Goal: Transaction & Acquisition: Purchase product/service

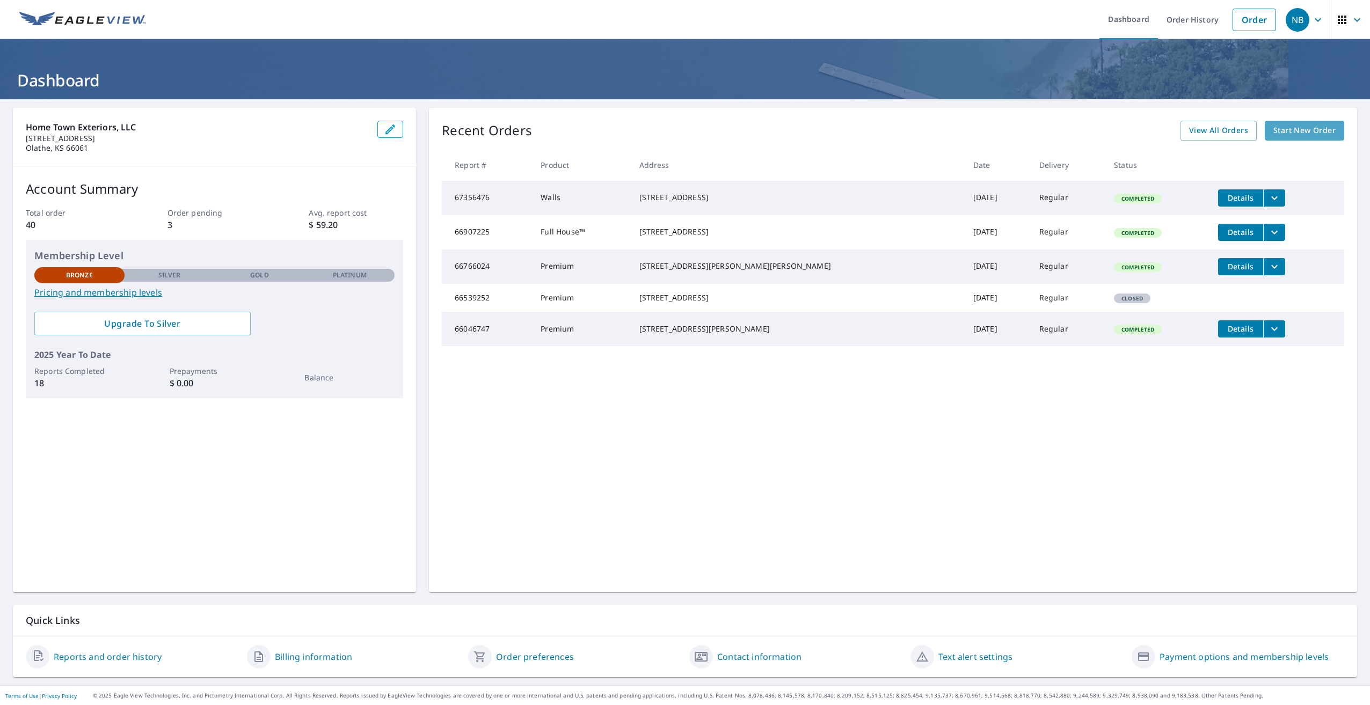
click at [1275, 132] on span "Start New Order" at bounding box center [1304, 130] width 62 height 13
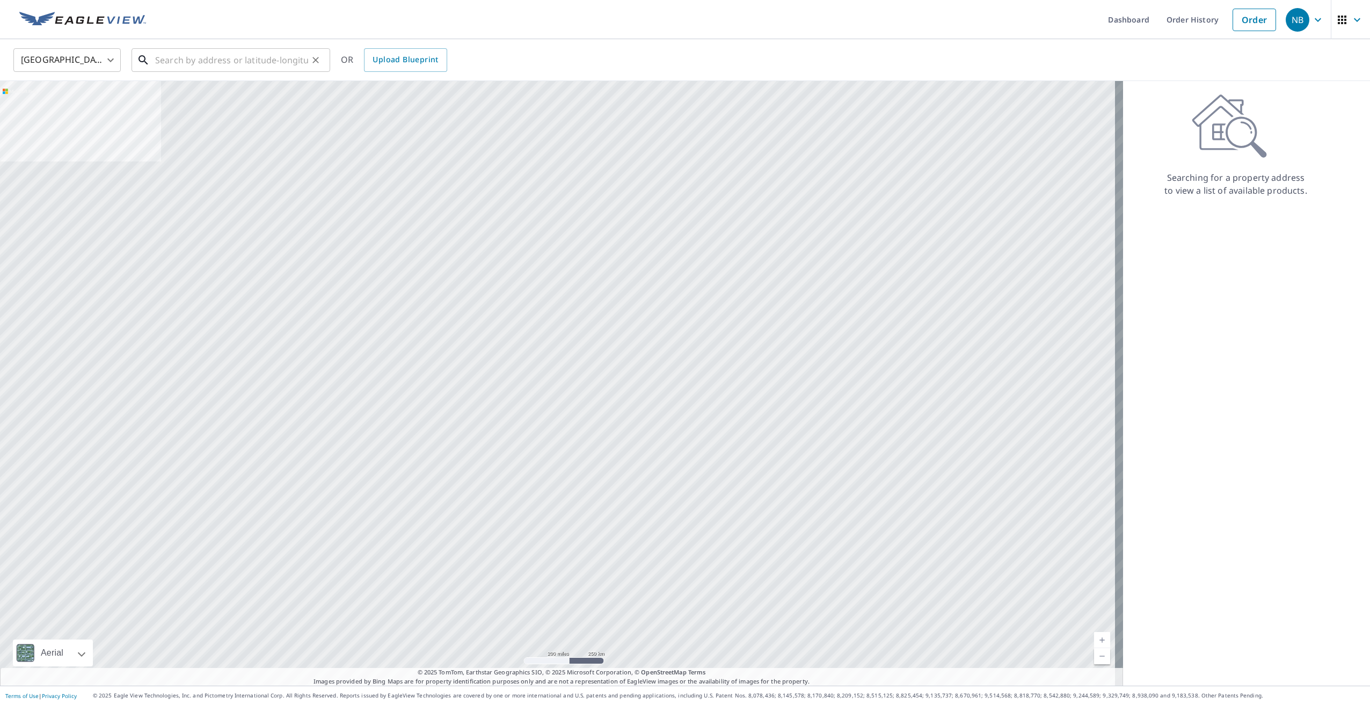
click at [219, 55] on input "text" at bounding box center [231, 60] width 153 height 30
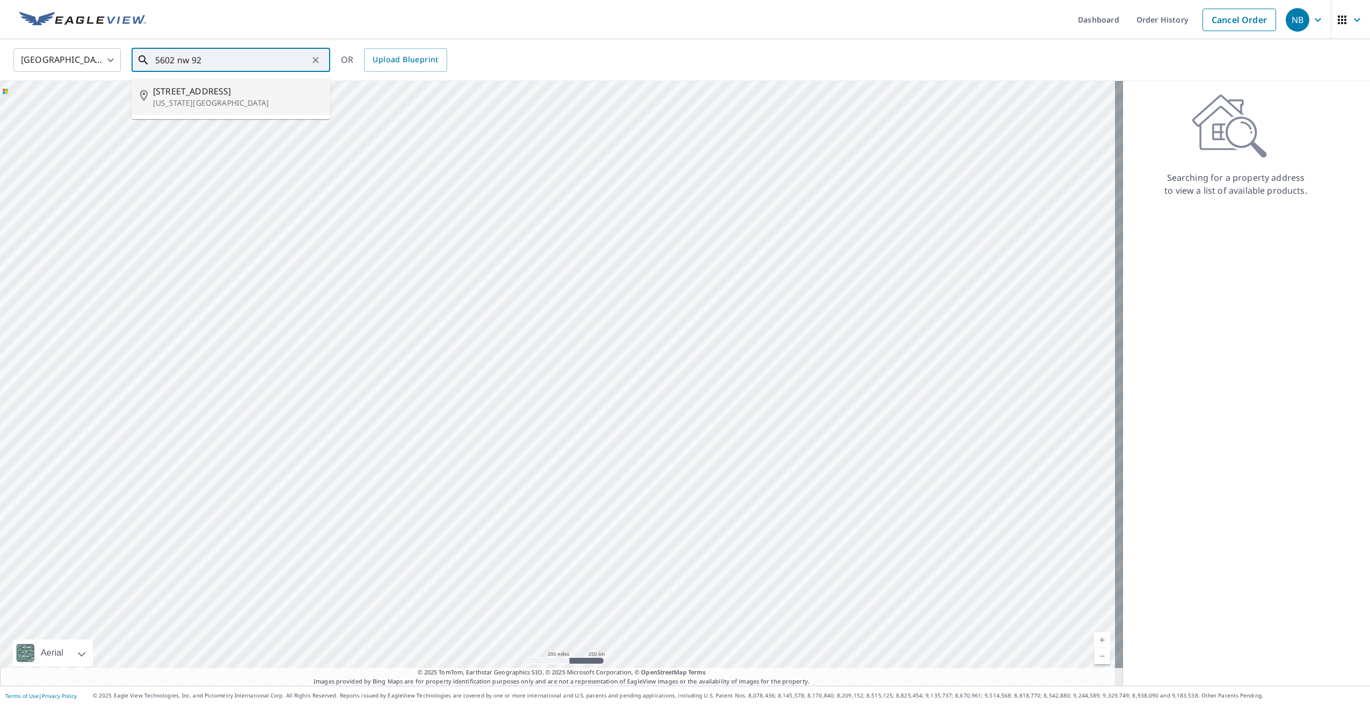
click at [216, 98] on p "[US_STATE][GEOGRAPHIC_DATA]" at bounding box center [237, 103] width 169 height 11
type input "[STREET_ADDRESS][US_STATE]"
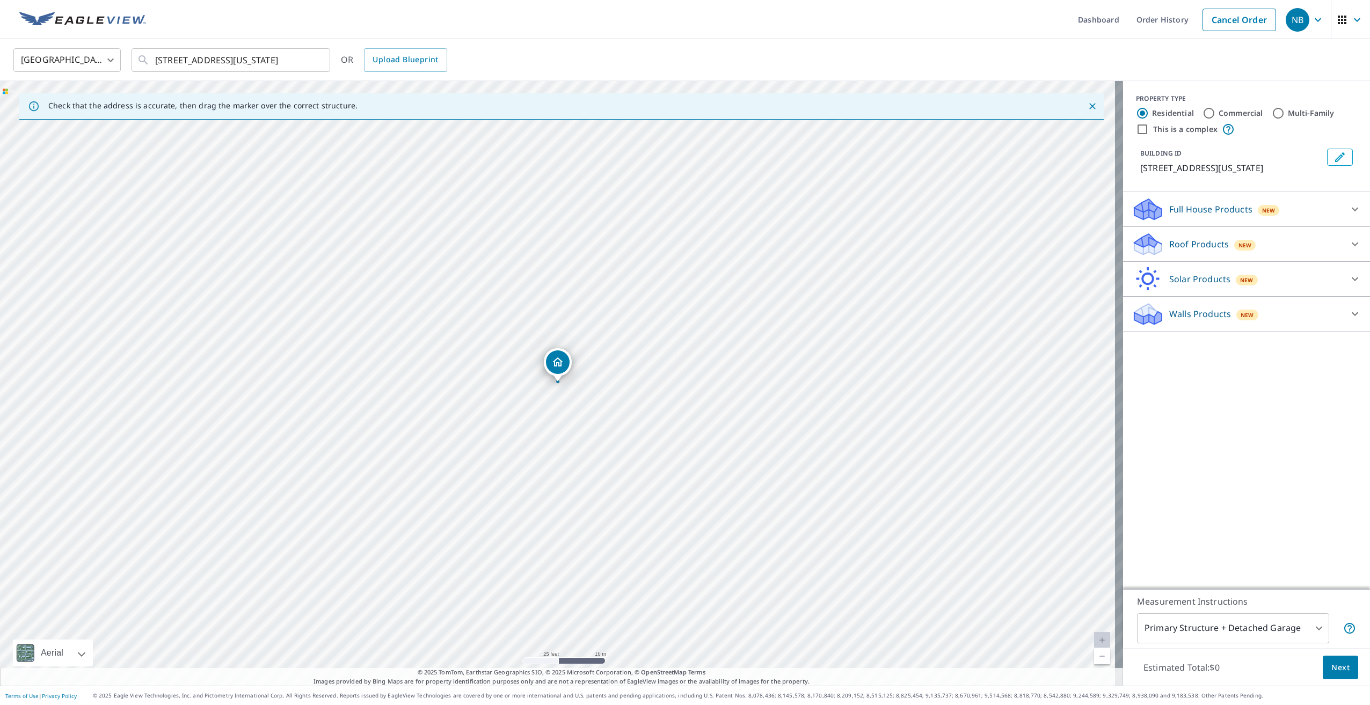
click at [1184, 247] on p "Roof Products" at bounding box center [1199, 244] width 60 height 13
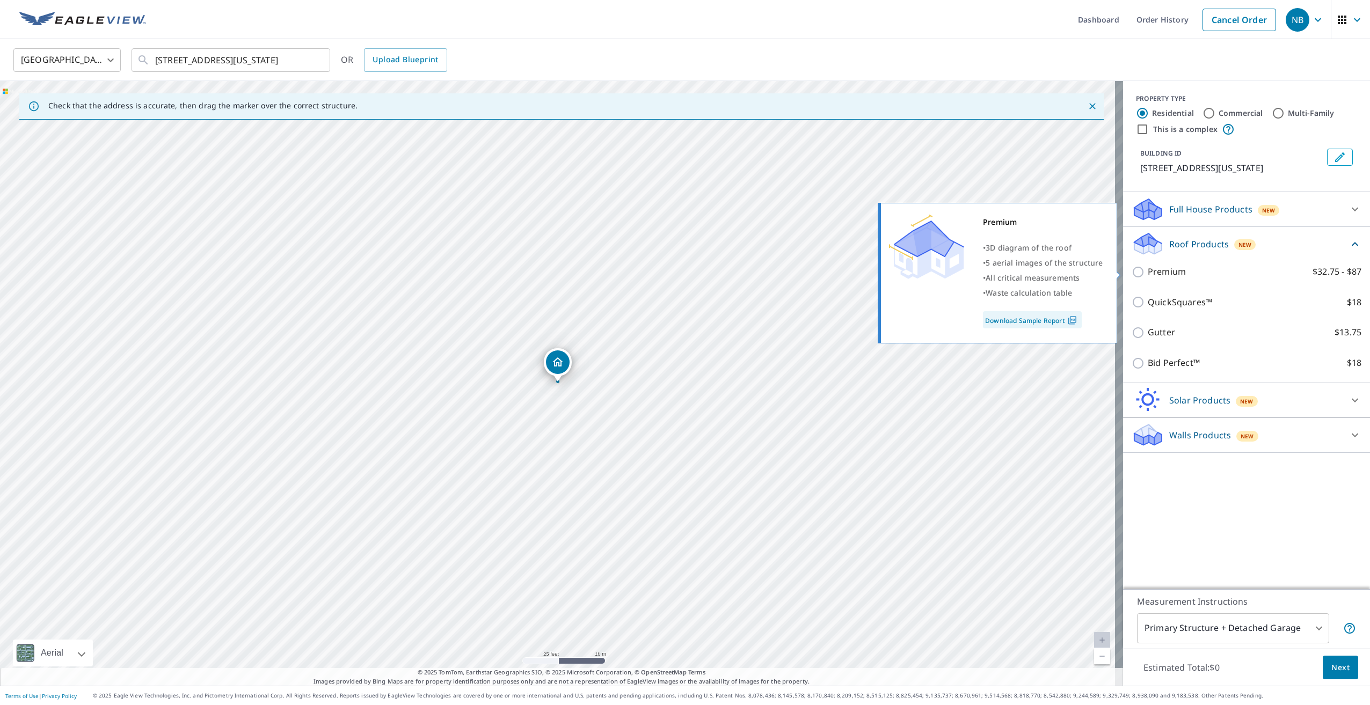
click at [1148, 271] on p "Premium" at bounding box center [1167, 271] width 38 height 13
click at [1147, 271] on input "Premium $32.75 - $87" at bounding box center [1140, 272] width 16 height 13
checkbox input "true"
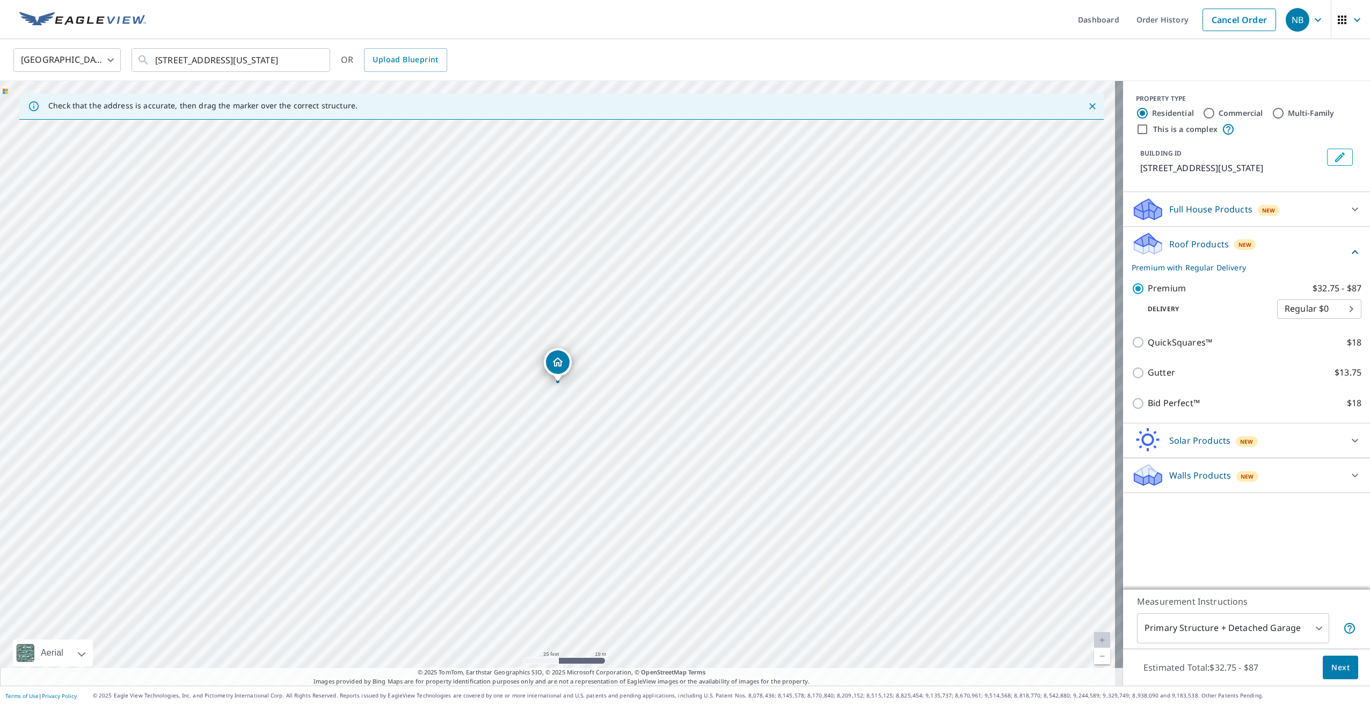
click at [1296, 628] on body "NB NB Dashboard Order History Cancel Order NB [GEOGRAPHIC_DATA] [GEOGRAPHIC_DAT…" at bounding box center [685, 352] width 1370 height 705
click at [1277, 646] on li "Primary Structure Only" at bounding box center [1225, 644] width 192 height 19
type input "2"
click at [1332, 665] on span "Next" at bounding box center [1340, 667] width 18 height 13
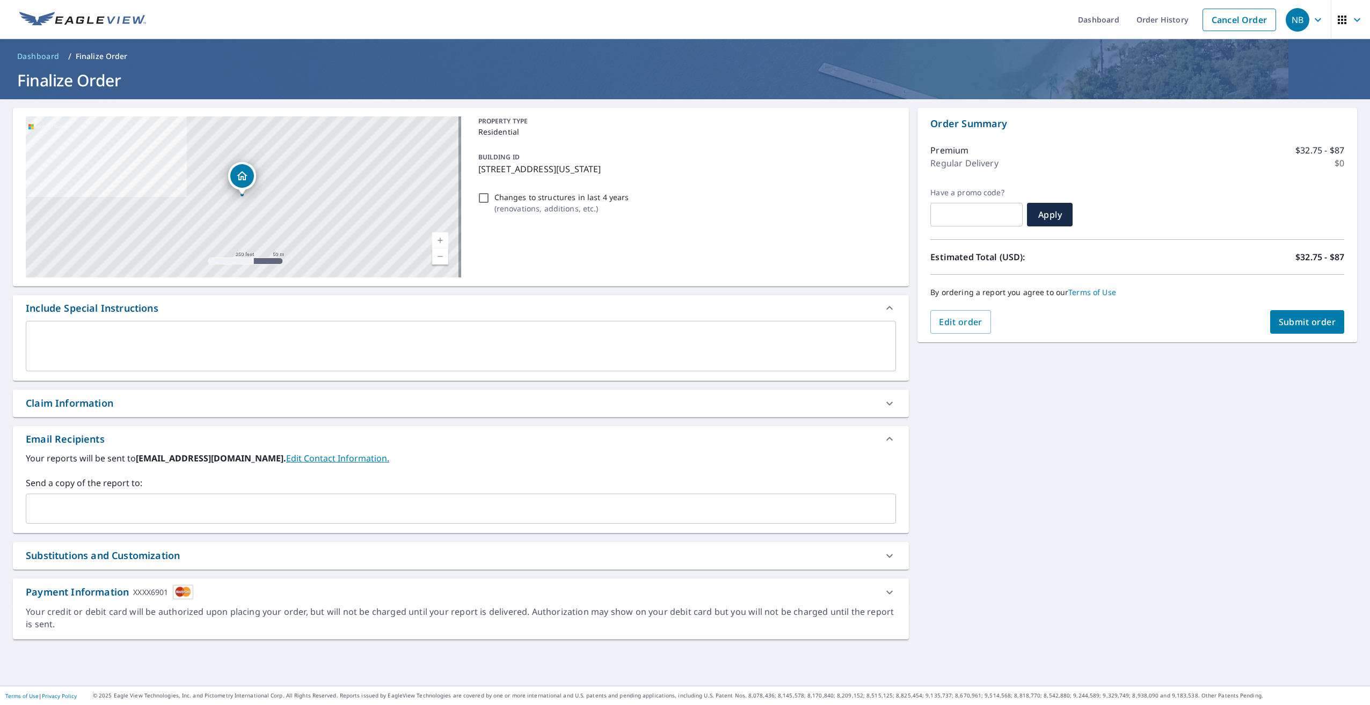
click at [484, 198] on input "Changes to structures in last 4 years ( renovations, additions, etc. )" at bounding box center [483, 198] width 13 height 13
checkbox input "true"
click at [1296, 327] on span "Submit order" at bounding box center [1307, 322] width 57 height 12
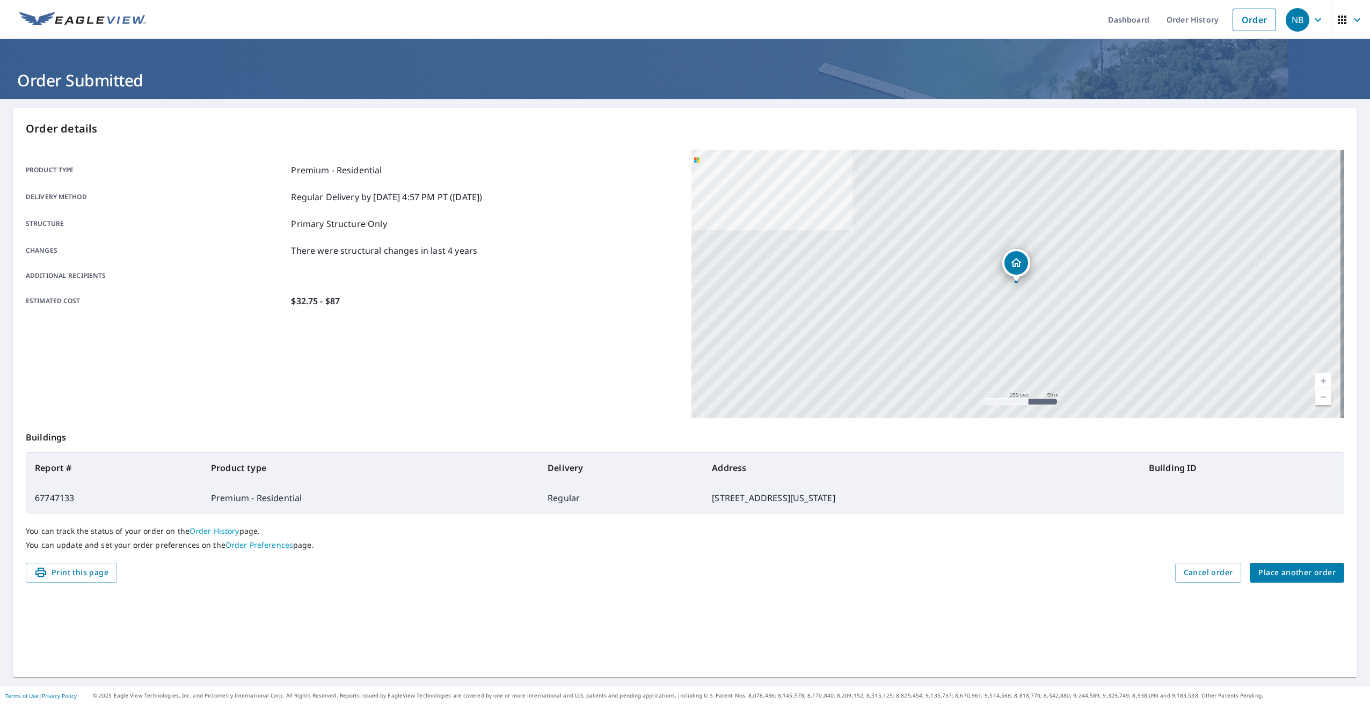
click at [82, 13] on img at bounding box center [82, 20] width 127 height 16
